Goal: Task Accomplishment & Management: Use online tool/utility

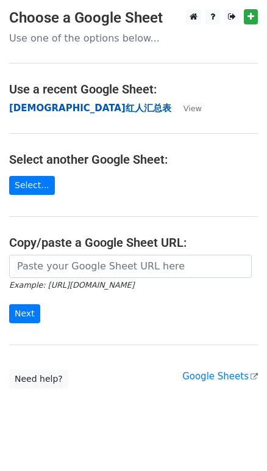
click at [60, 106] on strong "[DEMOGRAPHIC_DATA]红人汇总表" at bounding box center [90, 108] width 162 height 11
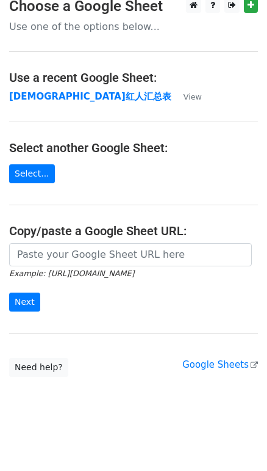
scroll to position [14, 0]
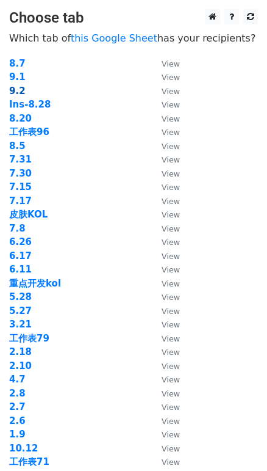
click at [18, 90] on strong "9.2" at bounding box center [17, 90] width 16 height 11
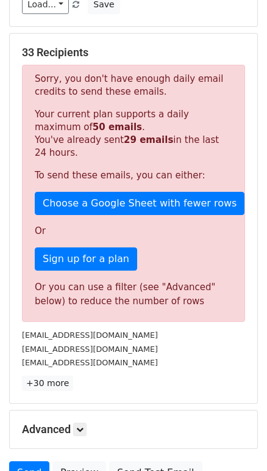
scroll to position [222, 0]
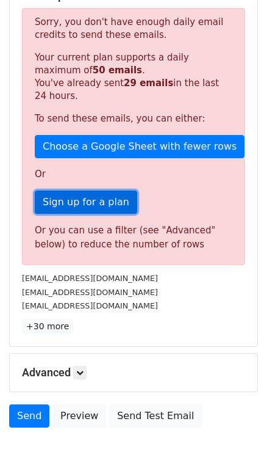
click at [104, 191] on link "Sign up for a plan" at bounding box center [86, 202] width 103 height 23
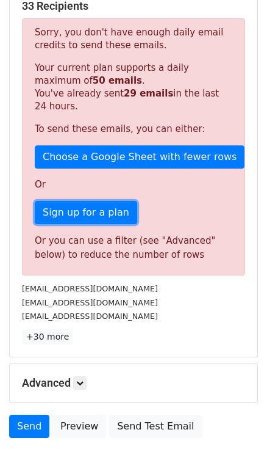
scroll to position [45, 0]
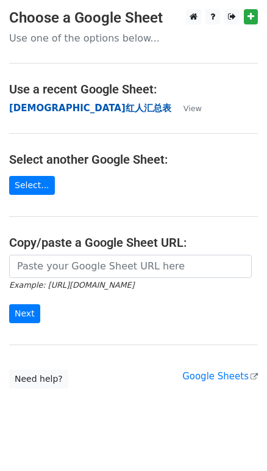
click at [70, 104] on strong "[DEMOGRAPHIC_DATA]红人汇总表" at bounding box center [90, 108] width 162 height 11
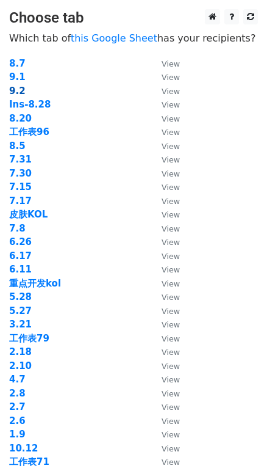
click at [18, 89] on strong "9.2" at bounding box center [17, 90] width 16 height 11
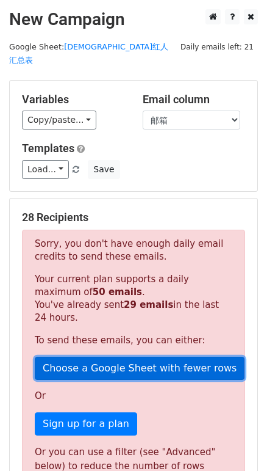
click at [159, 359] on link "Choose a Google Sheet with fewer rows" at bounding box center [140, 368] width 210 height 23
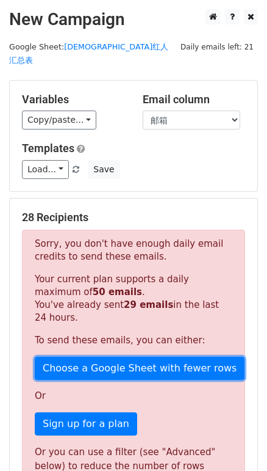
scroll to position [36, 0]
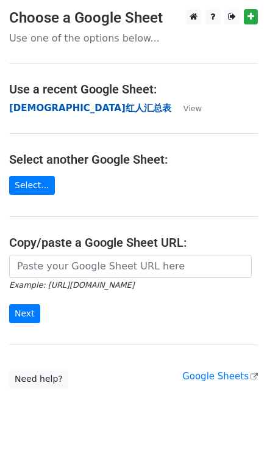
click at [53, 109] on strong "华人红人汇总表" at bounding box center [90, 108] width 162 height 11
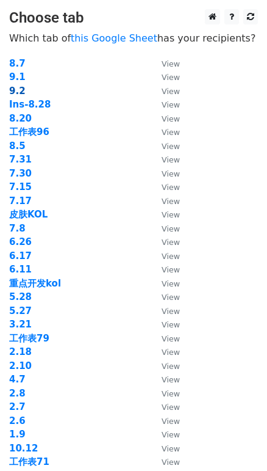
click at [16, 92] on strong "9.2" at bounding box center [17, 90] width 16 height 11
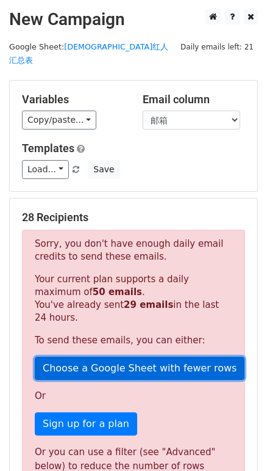
click at [184, 357] on link "Choose a Google Sheet with fewer rows" at bounding box center [140, 368] width 210 height 23
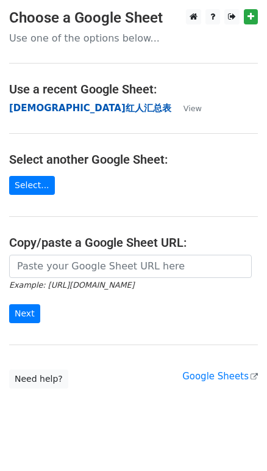
click at [59, 111] on strong "[DEMOGRAPHIC_DATA]红人汇总表" at bounding box center [90, 108] width 162 height 11
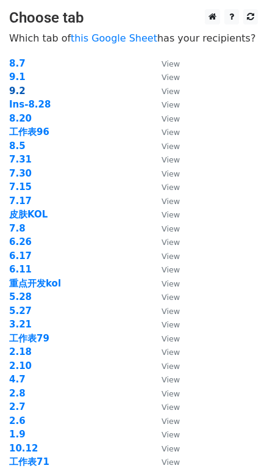
click at [18, 93] on strong "9.2" at bounding box center [17, 90] width 16 height 11
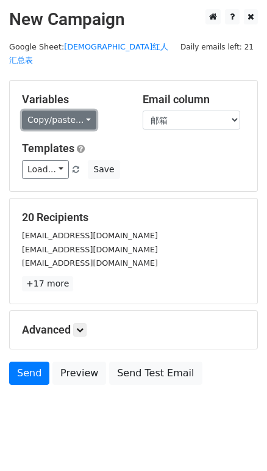
click at [71, 111] on link "Copy/paste..." at bounding box center [59, 120] width 75 height 19
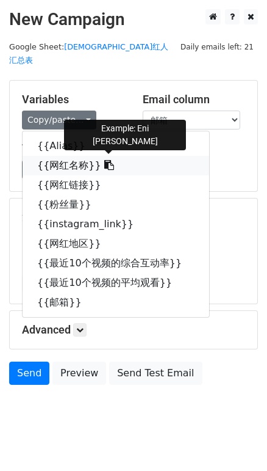
click at [70, 156] on link "{{网红名称}}" at bounding box center [116, 166] width 187 height 20
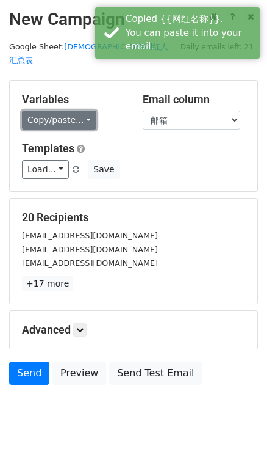
click at [36, 111] on link "Copy/paste..." at bounding box center [59, 120] width 75 height 19
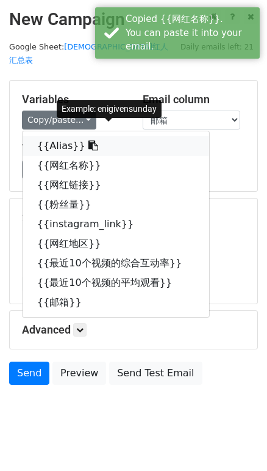
click at [50, 137] on link "{{Alias}}" at bounding box center [116, 146] width 187 height 20
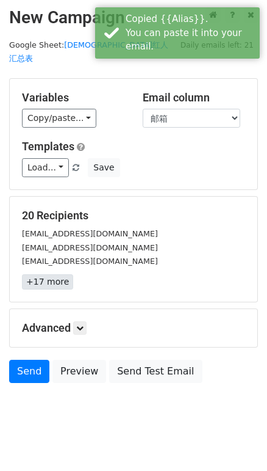
scroll to position [2, 0]
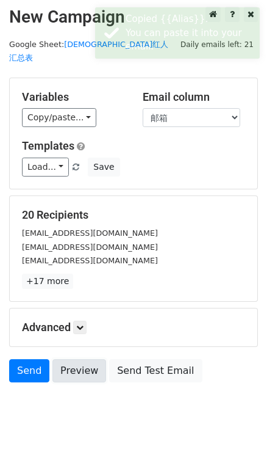
click at [82, 359] on link "Preview" at bounding box center [80, 370] width 54 height 23
